Goal: Complete application form: Complete application form

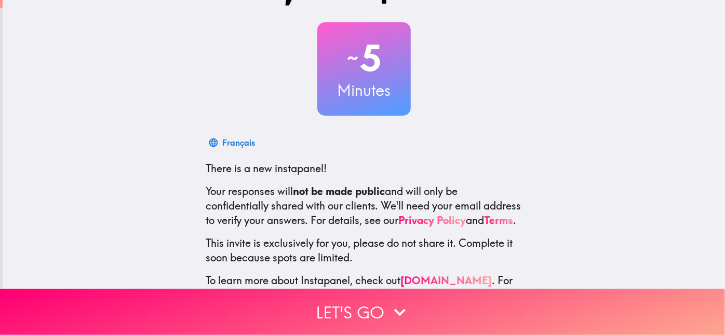
scroll to position [99, 0]
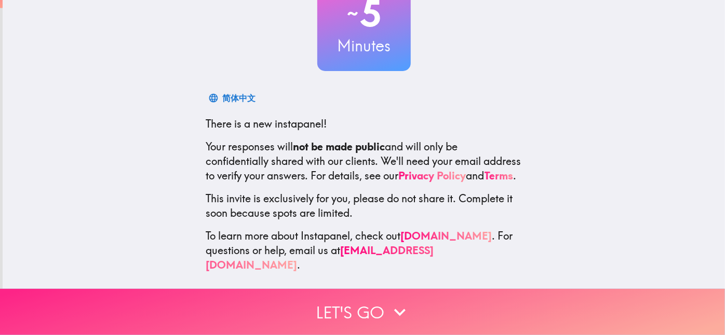
click at [367, 301] on button "Let's go" at bounding box center [362, 312] width 725 height 46
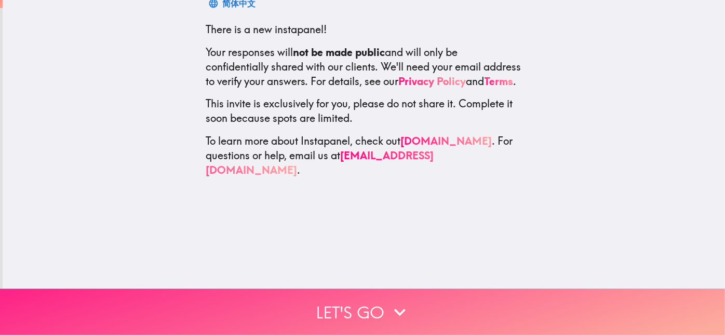
scroll to position [0, 0]
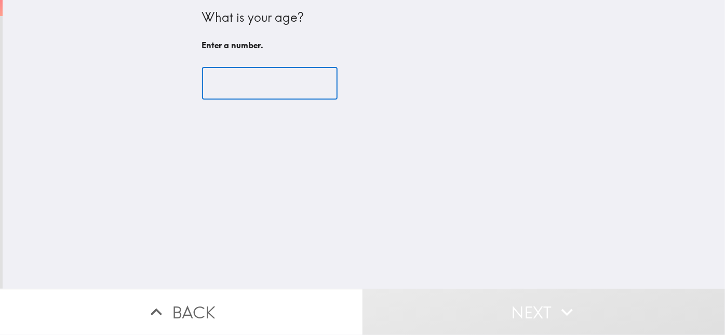
click at [266, 87] on input "number" at bounding box center [270, 84] width 136 height 32
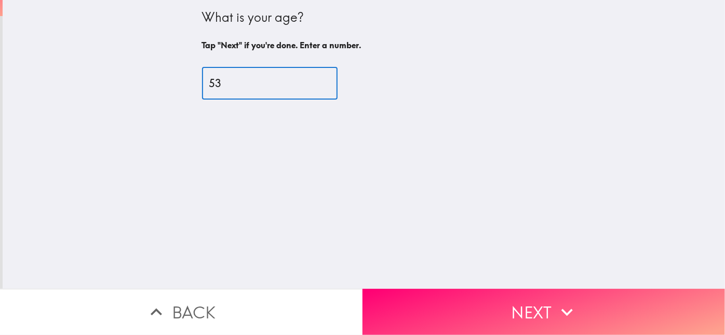
click at [240, 84] on input "53" at bounding box center [270, 84] width 136 height 32
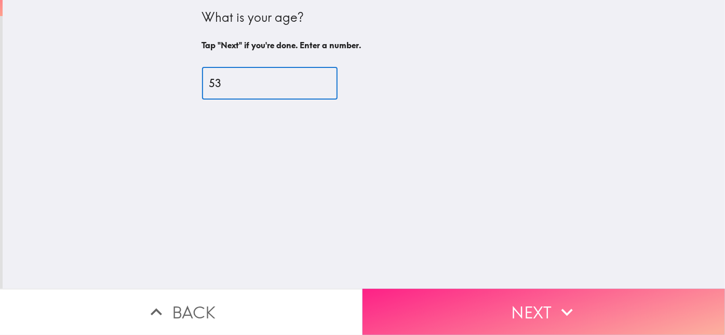
type input "53"
click at [525, 289] on button "Next" at bounding box center [544, 312] width 363 height 46
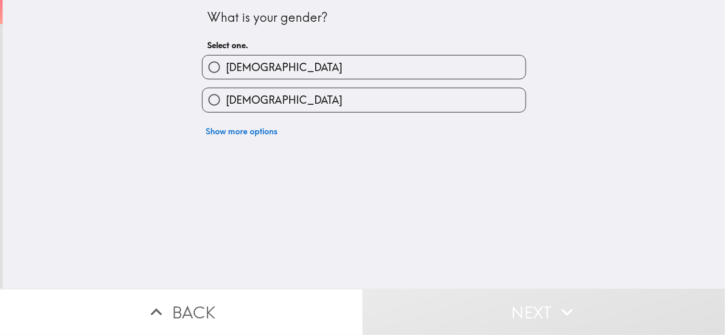
click at [299, 64] on label "[DEMOGRAPHIC_DATA]" at bounding box center [364, 67] width 323 height 23
click at [226, 64] on input "[DEMOGRAPHIC_DATA]" at bounding box center [214, 67] width 23 height 23
radio input "true"
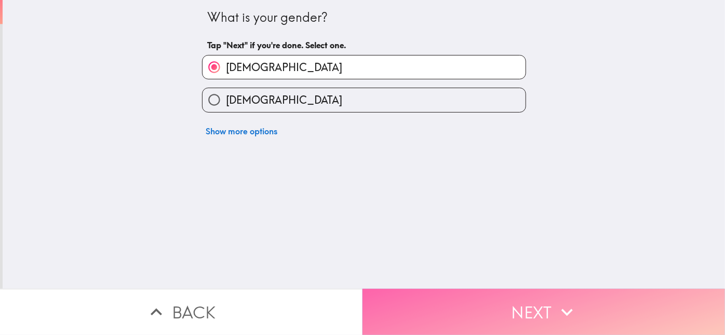
click at [512, 311] on button "Next" at bounding box center [544, 312] width 363 height 46
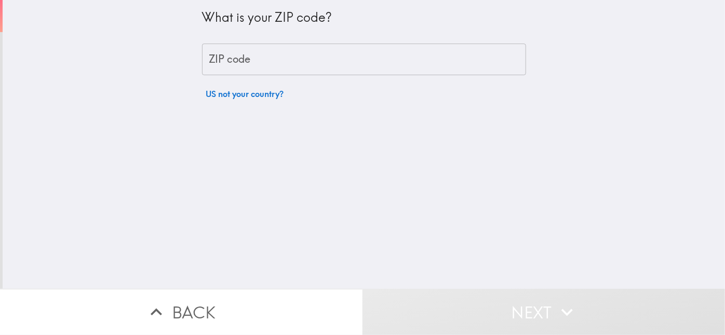
click at [256, 55] on input "ZIP code" at bounding box center [364, 60] width 324 height 32
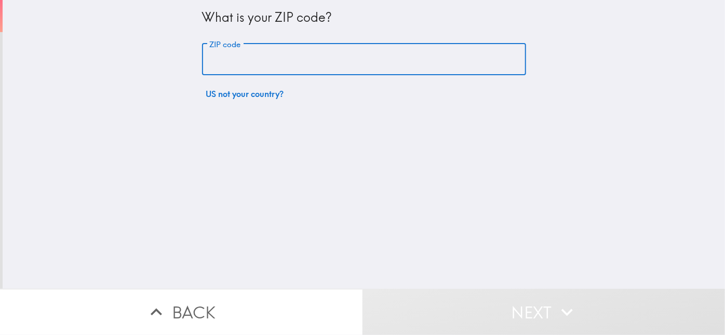
type input "94533"
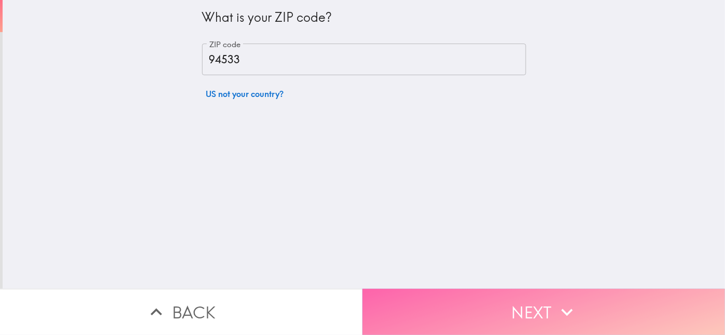
click at [487, 312] on button "Next" at bounding box center [544, 312] width 363 height 46
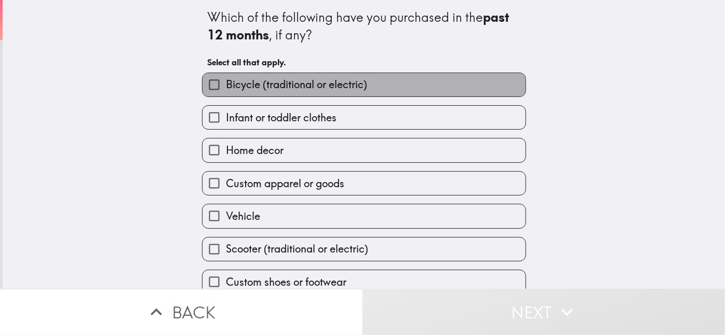
click at [286, 86] on span "Bicycle (traditional or electric)" at bounding box center [296, 84] width 141 height 15
click at [226, 86] on input "Bicycle (traditional or electric)" at bounding box center [214, 84] width 23 height 23
checkbox input "true"
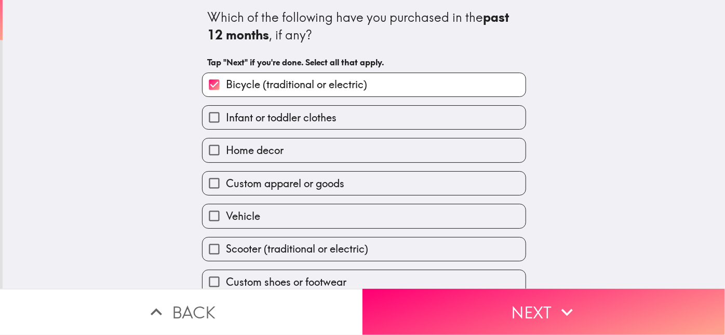
click at [284, 191] on span "Custom apparel or goods" at bounding box center [285, 184] width 118 height 15
click at [226, 195] on input "Custom apparel or goods" at bounding box center [214, 183] width 23 height 23
checkbox input "true"
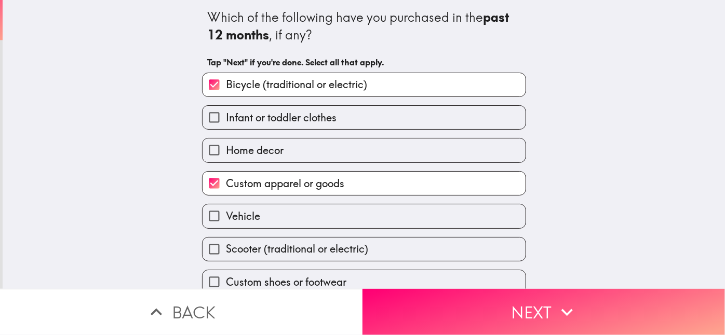
click at [291, 162] on label "Home decor" at bounding box center [364, 150] width 323 height 23
click at [226, 162] on input "Home decor" at bounding box center [214, 150] width 23 height 23
checkbox input "true"
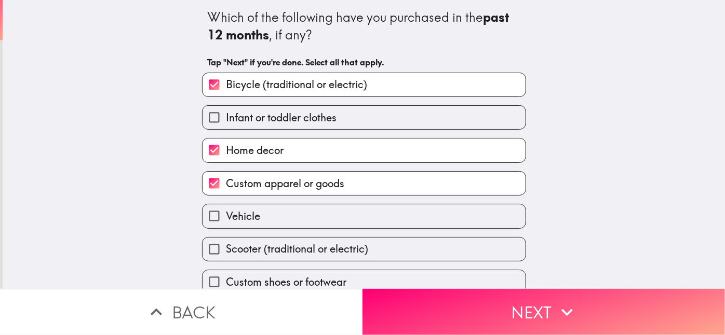
click at [323, 228] on label "Vehicle" at bounding box center [364, 216] width 323 height 23
click at [226, 228] on input "Vehicle" at bounding box center [214, 216] width 23 height 23
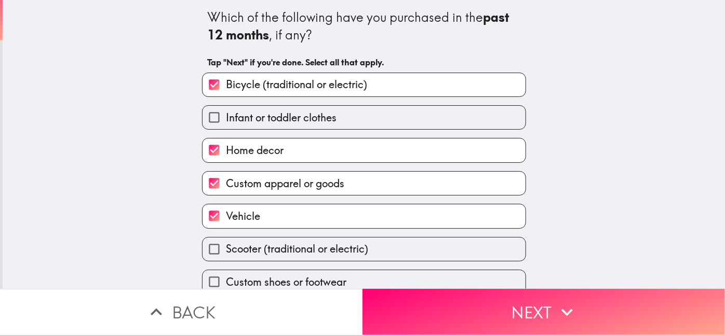
click at [325, 228] on label "Vehicle" at bounding box center [364, 216] width 323 height 23
click at [226, 228] on input "Vehicle" at bounding box center [214, 216] width 23 height 23
checkbox input "false"
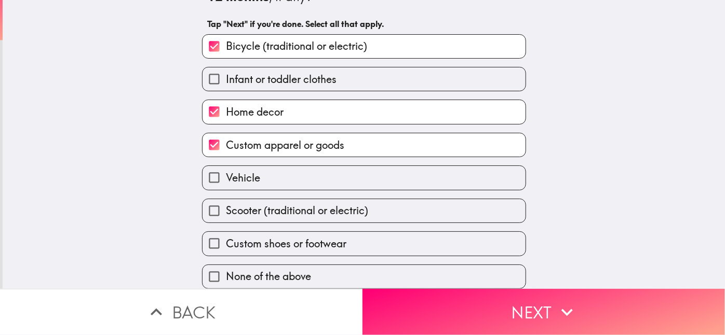
scroll to position [80, 0]
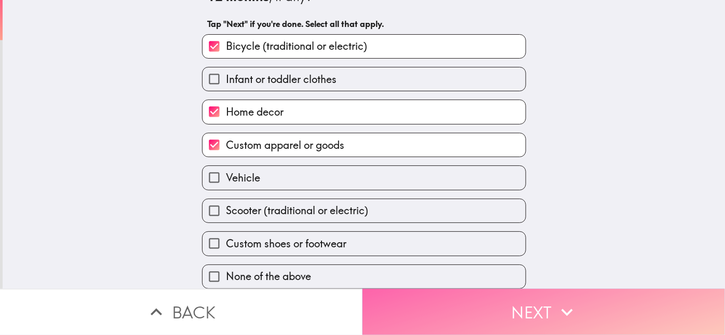
click at [540, 306] on button "Next" at bounding box center [544, 312] width 363 height 46
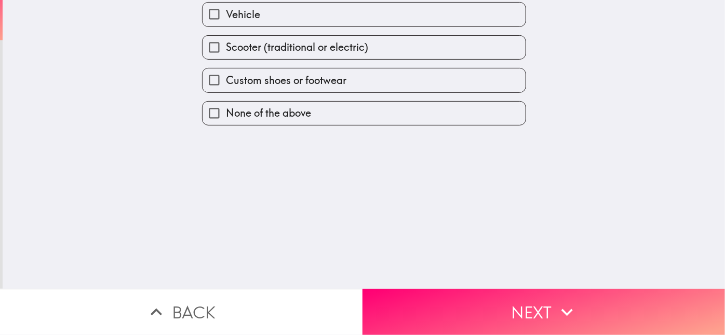
scroll to position [0, 0]
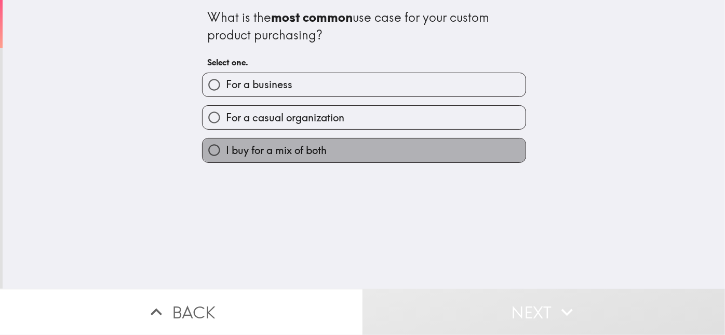
click at [333, 159] on label "I buy for a mix of both" at bounding box center [364, 150] width 323 height 23
click at [226, 159] on input "I buy for a mix of both" at bounding box center [214, 150] width 23 height 23
radio input "true"
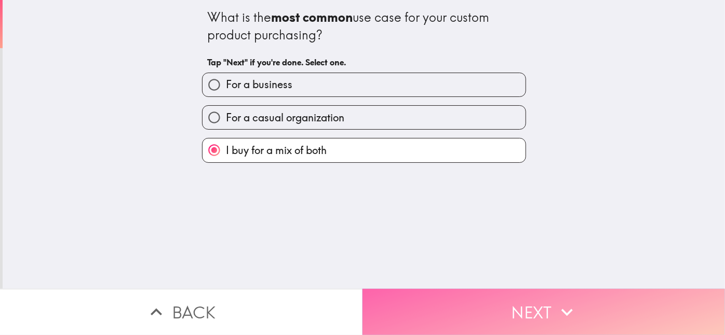
click at [515, 301] on button "Next" at bounding box center [544, 312] width 363 height 46
